Goal: Communication & Community: Answer question/provide support

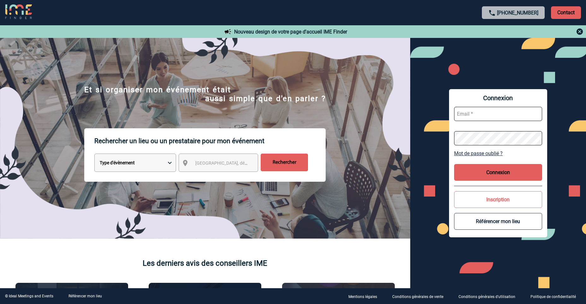
click at [483, 118] on input "text" at bounding box center [498, 114] width 88 height 14
click at [485, 119] on input "text" at bounding box center [498, 114] width 88 height 14
click at [470, 115] on input "text" at bounding box center [498, 114] width 88 height 14
type input "aurelie.moro@knds.fr"
click at [483, 145] on form "aurelie.moro@knds.fr" at bounding box center [498, 126] width 88 height 49
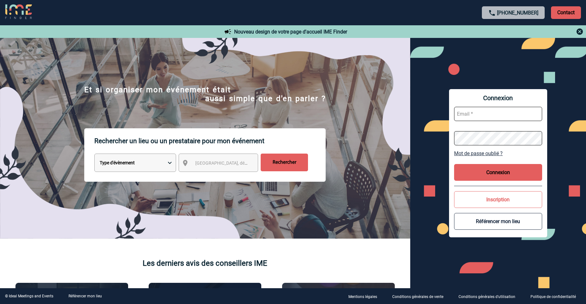
click at [474, 111] on input "text" at bounding box center [498, 114] width 88 height 14
type input "aurelie.moro@knds.fr"
click at [501, 177] on button "Connexion" at bounding box center [498, 172] width 88 height 17
click at [493, 171] on button "Connexion" at bounding box center [498, 172] width 88 height 17
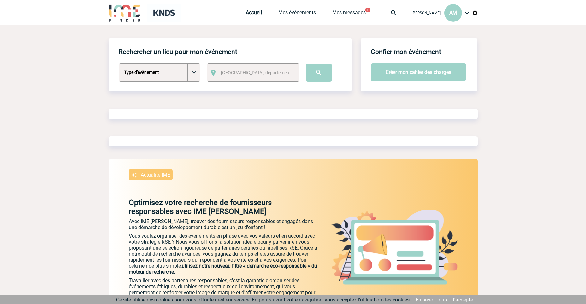
click at [255, 126] on div "Rechercher un lieu pour mon événement Type d'évènement Séminaire avec nuitée Sé…" at bounding box center [293, 187] width 369 height 298
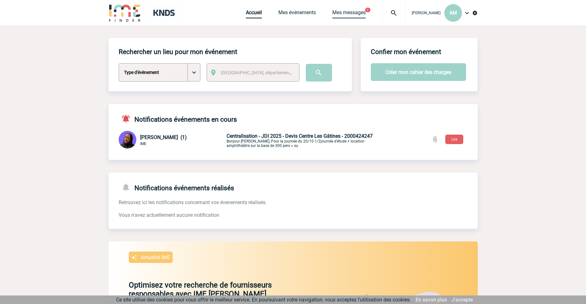
click at [355, 10] on link "Mes messages" at bounding box center [348, 13] width 33 height 9
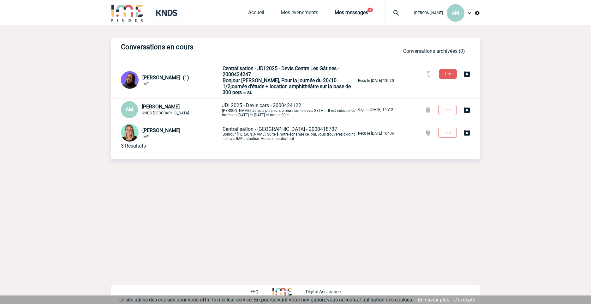
click at [273, 80] on span "Bonjour Aurélie, Pour la journée du 20/10 1/2journée d'étude + location amphith…" at bounding box center [286, 86] width 128 height 18
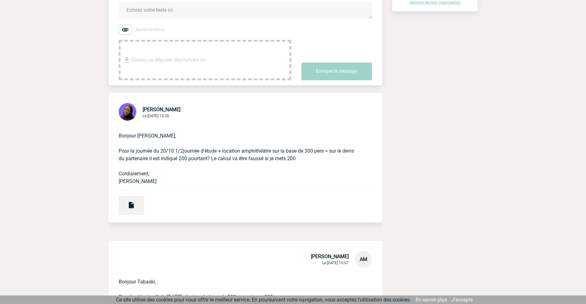
scroll to position [126, 0]
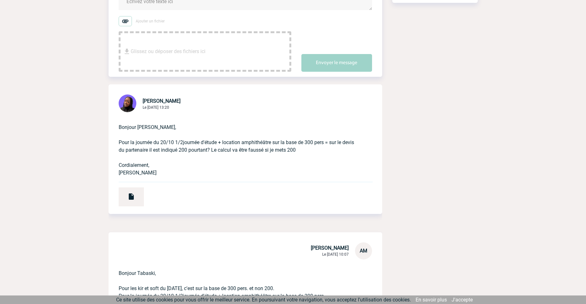
click at [354, 136] on p "Bonjour [PERSON_NAME], Pour la journée du 20/10 1/2journée d'étude + location a…" at bounding box center [237, 144] width 236 height 63
click at [174, 46] on span "Glissez ou déposer des fichiers ici" at bounding box center [168, 52] width 75 height 32
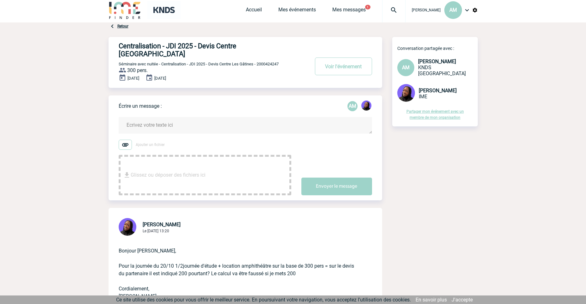
scroll to position [0, 0]
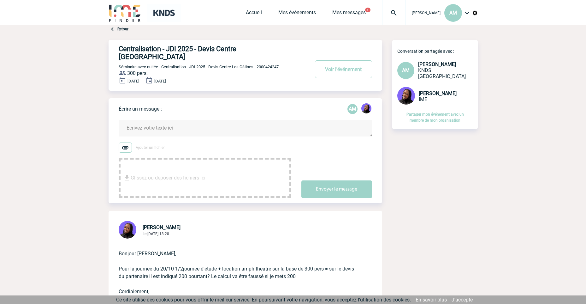
click at [146, 120] on textarea at bounding box center [245, 128] width 253 height 17
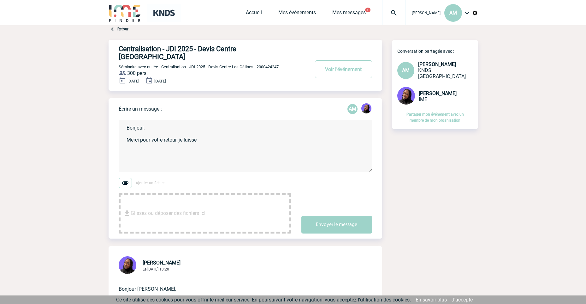
drag, startPoint x: 202, startPoint y: 131, endPoint x: 181, endPoint y: 133, distance: 20.9
click at [181, 133] on textarea "Bonjour, Merci pour votre retour, je laisse" at bounding box center [245, 146] width 253 height 52
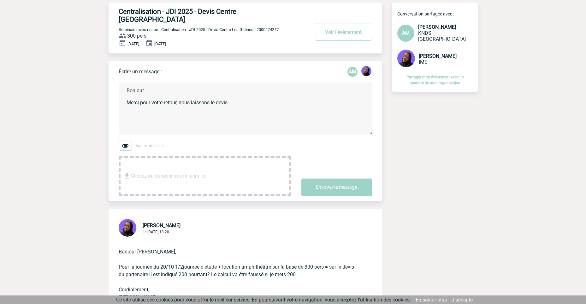
scroll to position [95, 0]
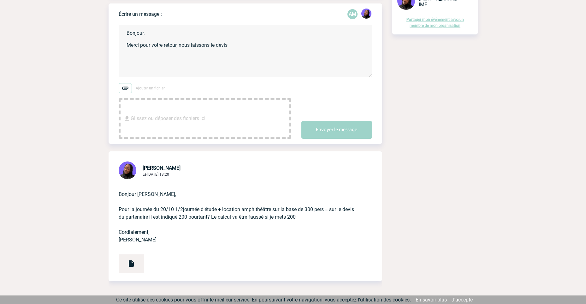
click at [244, 224] on p "Bonjour [PERSON_NAME], Pour la journée du 20/10 1/2journée d'étude + location a…" at bounding box center [237, 211] width 236 height 63
drag, startPoint x: 160, startPoint y: 201, endPoint x: 299, endPoint y: 202, distance: 139.5
click at [299, 202] on p "Bonjour [PERSON_NAME], Pour la journée du 20/10 1/2journée d'étude + location a…" at bounding box center [237, 211] width 236 height 63
copy p "20/10 1/2journée d'étude + location amphithéâtre sur la base"
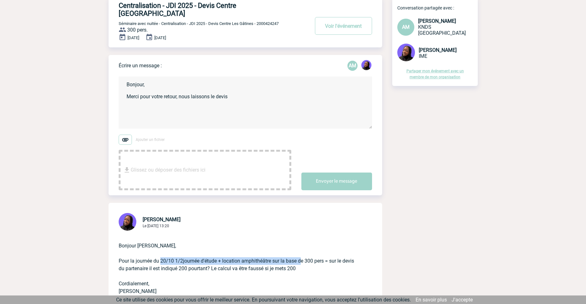
scroll to position [0, 0]
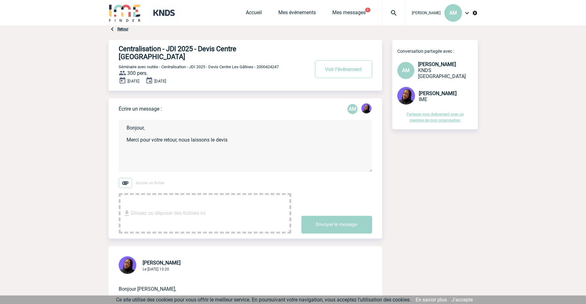
click at [244, 128] on textarea "Bonjour, Merci pour votre retour, nous laissons le devis" at bounding box center [245, 146] width 253 height 52
click at [244, 133] on textarea "Bonjour, Merci pour votre retour, nous laissons le devis" at bounding box center [245, 146] width 253 height 52
paste textarea "20/10 1/2journée d'étude + location amphithéâtre sur la base"
click at [190, 139] on textarea "Bonjour, Merci pour votre retour, nous laissons le devis 20/10 1/2journée d'étu…" at bounding box center [245, 146] width 253 height 52
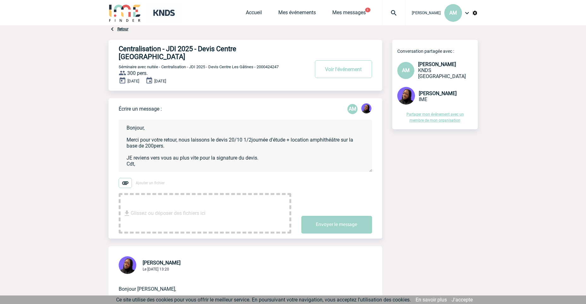
scroll to position [3, 0]
click at [130, 147] on textarea "Bonjour, Merci pour votre retour, nous laissons le devis 20/10 1/2journée d'étu…" at bounding box center [245, 146] width 253 height 52
click at [238, 139] on textarea "Bonjour, Merci pour votre retour, nous laissons le devis 20/10 1/2journée d'étu…" at bounding box center [245, 146] width 253 height 52
click at [330, 136] on textarea "Bonjour, Merci pour votre retour, nous laissons le devis 20/10 1/2journée d'étu…" at bounding box center [245, 146] width 253 height 52
click at [180, 138] on textarea "Bonjour, Merci pour votre retour, nous laissons le devis 20/10 1/2journée d'étu…" at bounding box center [245, 146] width 253 height 52
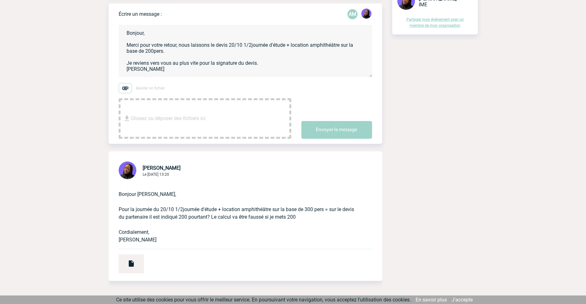
scroll to position [32, 0]
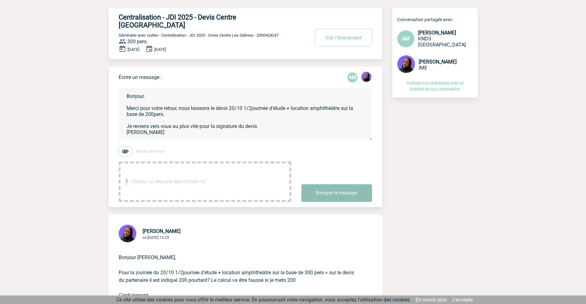
type textarea "Bonjour, Merci pour votre retour, nous laissons le devis 20/10 1/2journée d'étu…"
click at [337, 184] on button "Envoyer le message" at bounding box center [336, 193] width 71 height 18
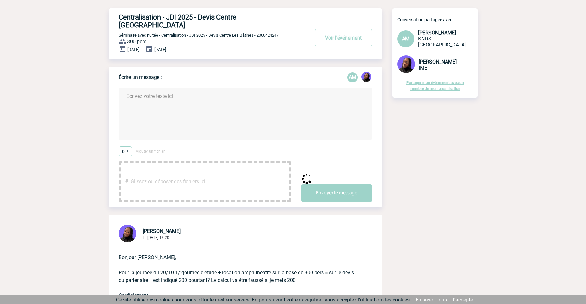
scroll to position [0, 0]
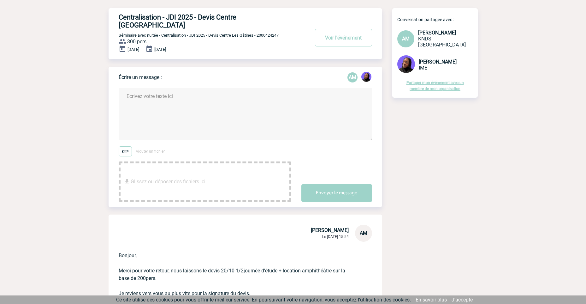
drag, startPoint x: 415, startPoint y: 151, endPoint x: 415, endPoint y: 144, distance: 6.6
